Goal: Task Accomplishment & Management: Manage account settings

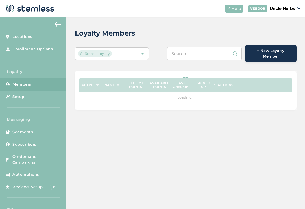
click at [203, 55] on input "text" at bounding box center [204, 54] width 75 height 14
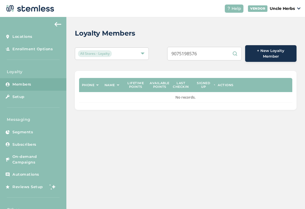
type input "9075198576"
click at [205, 30] on div "Loyalty Members" at bounding box center [183, 33] width 217 height 10
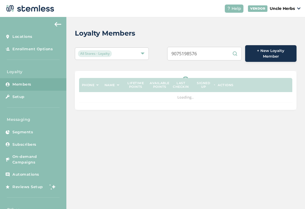
click at [214, 51] on input "9075198576" at bounding box center [204, 54] width 75 height 14
click at [208, 52] on input "9075198576" at bounding box center [204, 54] width 75 height 14
click at [210, 49] on input "9075198576" at bounding box center [204, 54] width 75 height 14
click at [182, 28] on div "Loyalty Members All Stores - Loyalty 9075198576 + New Loyalty Member Phone Name…" at bounding box center [185, 69] width 239 height 104
click at [207, 53] on input "text" at bounding box center [204, 54] width 75 height 14
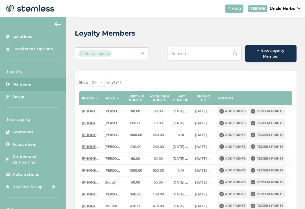
click at [203, 49] on input "text" at bounding box center [204, 54] width 75 height 14
click at [204, 50] on input "text" at bounding box center [204, 54] width 75 height 14
click at [207, 49] on input "text" at bounding box center [204, 54] width 75 height 14
paste input "(907) 306-3620"
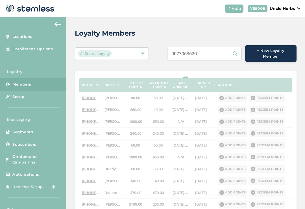
click at [216, 23] on div "Loyalty Members All Stores - Loyalty 9073063620 + New Loyalty Member Phone Name…" at bounding box center [185, 182] width 239 height 330
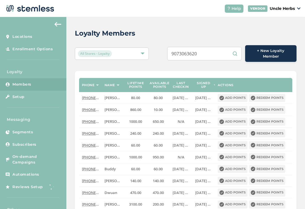
click at [214, 47] on input "9073063620" at bounding box center [204, 54] width 75 height 14
click at [223, 57] on input "9073063620" at bounding box center [204, 54] width 75 height 14
type input "9073063620"
click at [213, 27] on div "Loyalty Members All Stores - Loyalty 9073063620 + New Loyalty Member Phone Name…" at bounding box center [185, 182] width 239 height 330
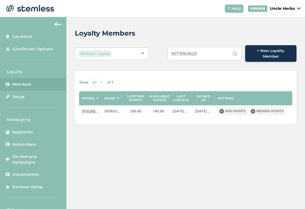
click at [232, 108] on button "Add points" at bounding box center [233, 111] width 30 height 8
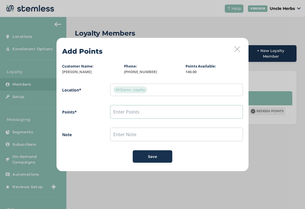
click at [147, 114] on input "text" at bounding box center [176, 112] width 133 height 14
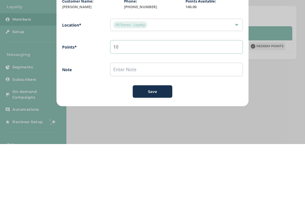
type input "10"
click at [173, 128] on input "text" at bounding box center [176, 135] width 133 height 14
click at [156, 150] on button "Save" at bounding box center [153, 156] width 40 height 12
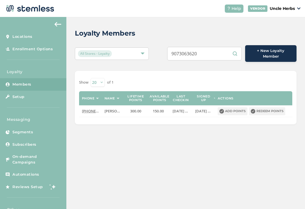
click at [275, 109] on button "Redeem points" at bounding box center [267, 111] width 36 height 8
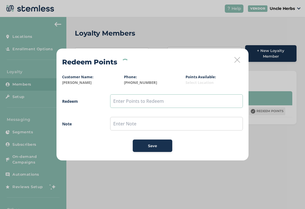
click at [188, 95] on input "text" at bounding box center [176, 101] width 133 height 14
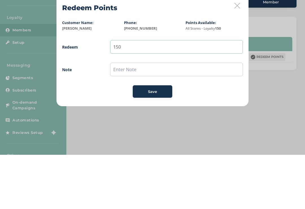
type input "150"
click at [188, 117] on input "text" at bounding box center [176, 124] width 133 height 14
type input "15$ off"
click at [156, 94] on span "Redeem 150 Note 15$ off Save" at bounding box center [152, 123] width 181 height 58
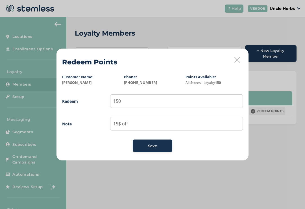
click at [156, 147] on span "Save" at bounding box center [152, 146] width 9 height 6
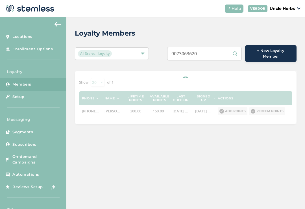
click at [216, 49] on input "9073063620" at bounding box center [204, 54] width 75 height 14
click at [218, 55] on input "9073063620" at bounding box center [204, 54] width 75 height 14
click at [216, 50] on input "9073063620" at bounding box center [204, 54] width 75 height 14
click at [218, 58] on input "9073063620" at bounding box center [204, 54] width 75 height 14
click at [217, 56] on input "9073063620" at bounding box center [204, 54] width 75 height 14
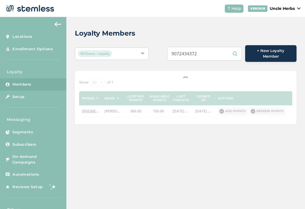
click at [219, 54] on input "9072434372" at bounding box center [204, 54] width 75 height 14
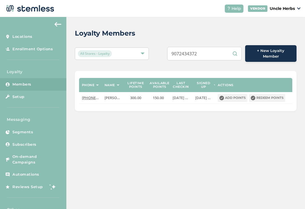
type input "9072434372"
click at [288, 18] on div "Loyalty Members All Stores - Loyalty 9072434372 + New Loyalty Member Phone Name…" at bounding box center [185, 69] width 239 height 105
click at [257, 114] on div "Loyalty Members All Stores - Loyalty 9072434372 + New Loyalty Member Phone Name…" at bounding box center [185, 69] width 239 height 105
click at [273, 96] on button "Redeem points" at bounding box center [267, 98] width 36 height 8
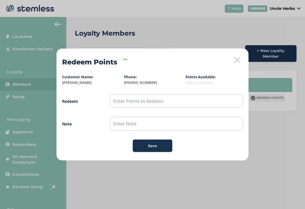
click at [238, 61] on icon at bounding box center [238, 60] width 6 height 6
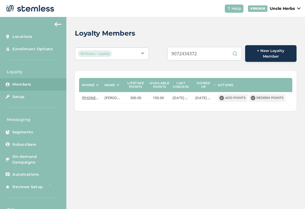
click at [272, 94] on button "Redeem points" at bounding box center [267, 98] width 36 height 8
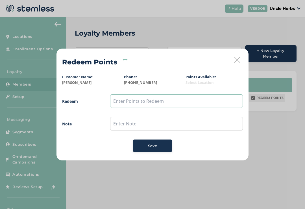
click at [161, 103] on input "text" at bounding box center [176, 101] width 133 height 14
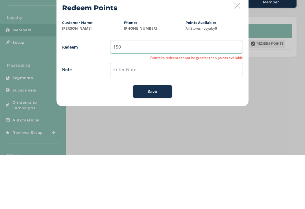
type input "150"
click at [200, 117] on input "text" at bounding box center [176, 124] width 133 height 14
click at [237, 57] on icon at bounding box center [238, 60] width 6 height 6
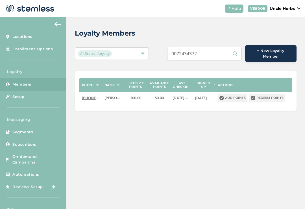
click at [216, 49] on input "9072434372" at bounding box center [204, 54] width 75 height 14
click at [215, 50] on input "9072434372" at bounding box center [204, 54] width 75 height 14
click at [218, 51] on input "9072434372" at bounding box center [204, 54] width 75 height 14
click at [217, 53] on input "9072434372" at bounding box center [204, 54] width 75 height 14
click at [220, 54] on input "Theresa kitsick" at bounding box center [204, 54] width 75 height 14
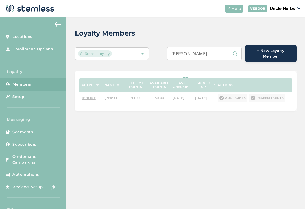
type input "Theresa kitsick"
click at [204, 32] on div "Loyalty Members" at bounding box center [183, 33] width 217 height 10
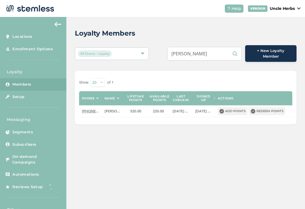
click at [270, 109] on button "Redeem points" at bounding box center [267, 111] width 36 height 8
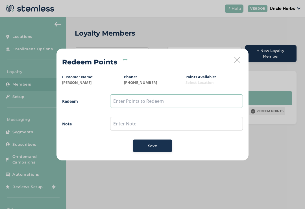
click at [170, 108] on input "text" at bounding box center [176, 101] width 133 height 14
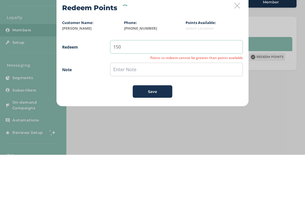
type input "150"
click at [174, 117] on input "text" at bounding box center [176, 124] width 133 height 14
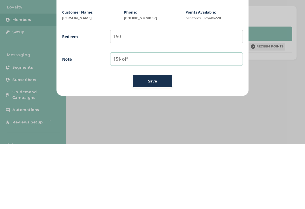
type input "15$ off"
click at [151, 143] on span "Save" at bounding box center [152, 146] width 9 height 6
